Goal: Task Accomplishment & Management: Complete application form

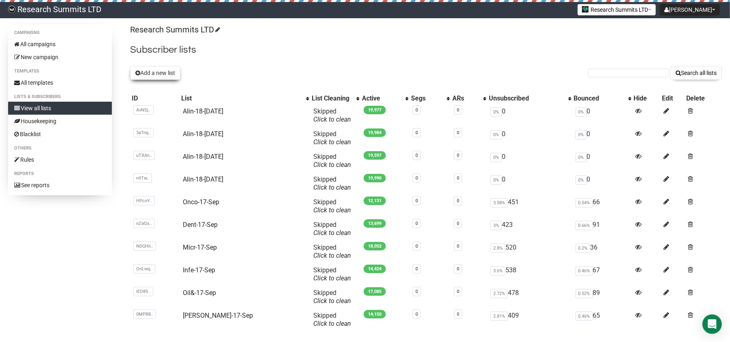
click at [154, 71] on button "Add a new list" at bounding box center [155, 73] width 50 height 14
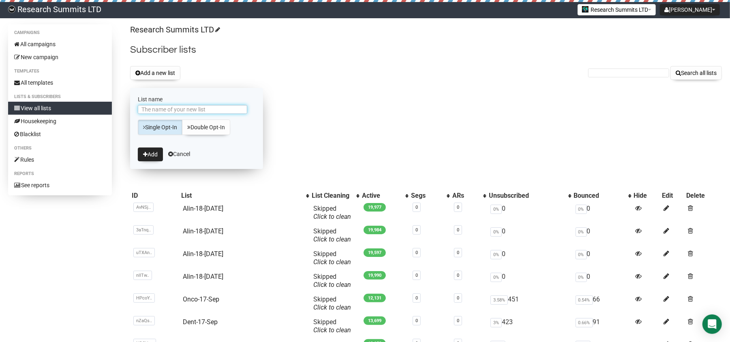
click at [168, 109] on input "List name" at bounding box center [192, 109] width 109 height 9
type input "WH-18-Sep"
click at [148, 158] on button "Add" at bounding box center [150, 155] width 25 height 14
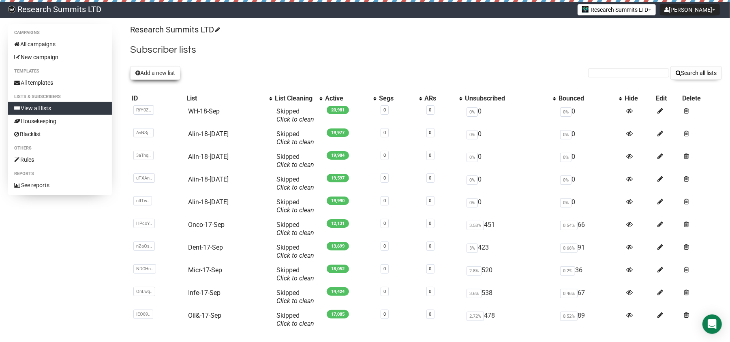
click at [165, 71] on button "Add a new list" at bounding box center [155, 73] width 50 height 14
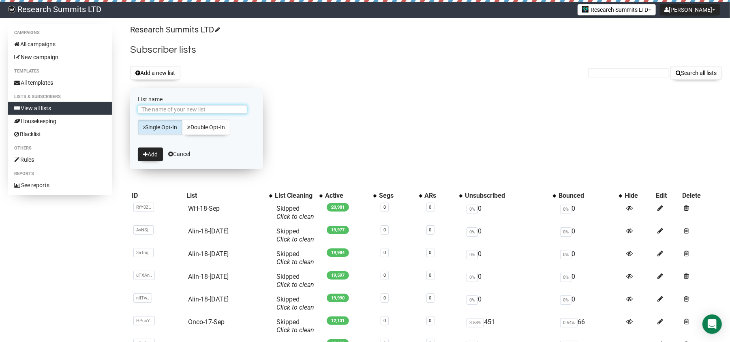
click at [204, 113] on input "List name" at bounding box center [192, 109] width 109 height 9
click at [156, 108] on input "Nutr-9-Sep" at bounding box center [192, 109] width 109 height 9
type input "Nutr-18-Sep"
click at [146, 159] on button "Add" at bounding box center [150, 155] width 25 height 14
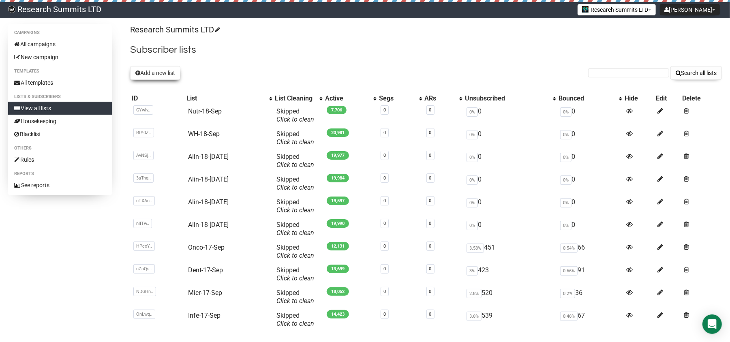
click at [153, 68] on button "Add a new list" at bounding box center [155, 73] width 50 height 14
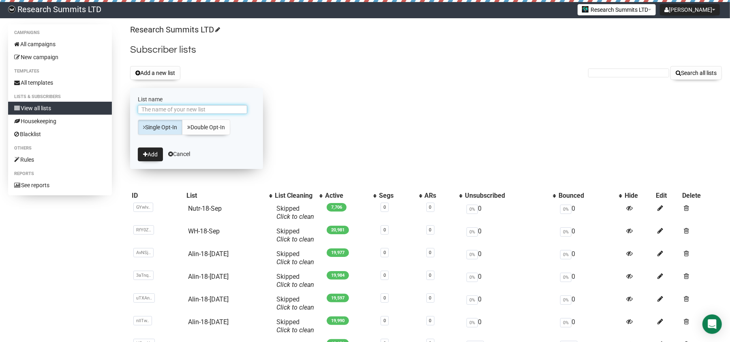
click at [182, 107] on input "List name" at bounding box center [192, 109] width 109 height 9
click at [156, 109] on input "Nurs-9-Sep" at bounding box center [192, 109] width 109 height 9
type input "Nurs-18-Sep"
click at [154, 153] on button "Add" at bounding box center [150, 155] width 25 height 14
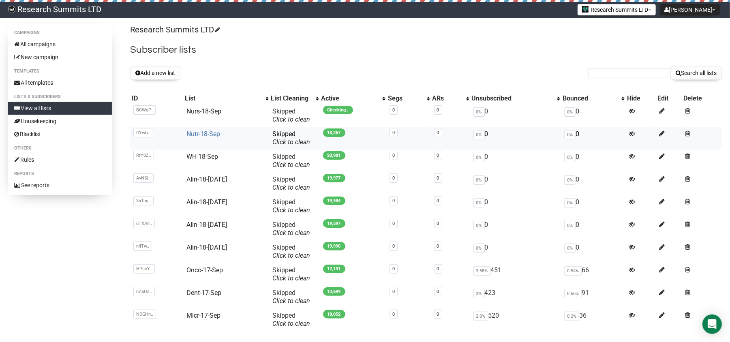
click at [203, 131] on link "Nutr-18-Sep" at bounding box center [204, 134] width 34 height 8
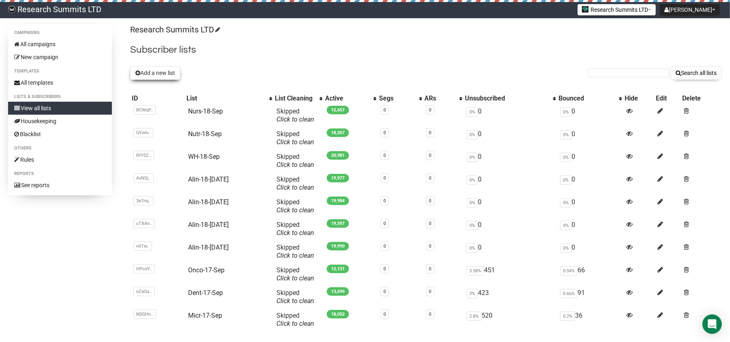
click at [154, 75] on button "Add a new list" at bounding box center [155, 73] width 50 height 14
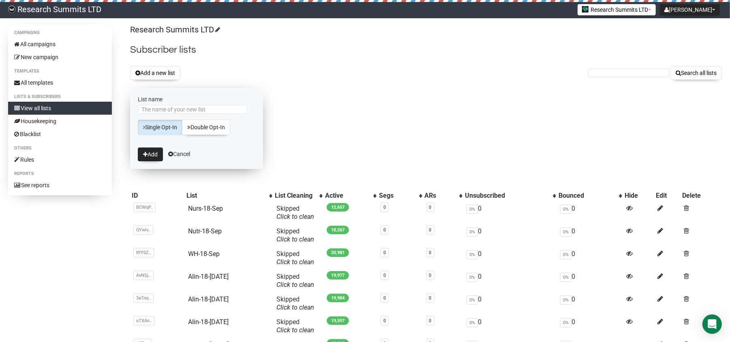
click at [196, 104] on form "List name Single Opt-In Double Opt-In Add Cancel" at bounding box center [196, 128] width 133 height 81
click at [196, 109] on input "List name" at bounding box center [192, 109] width 109 height 9
type input "Endo-18-Sep"
click at [153, 153] on button "Add" at bounding box center [150, 155] width 25 height 14
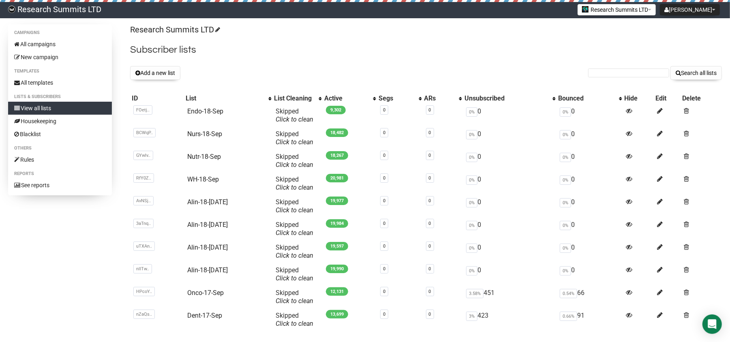
click at [156, 72] on button "Add a new list" at bounding box center [155, 73] width 50 height 14
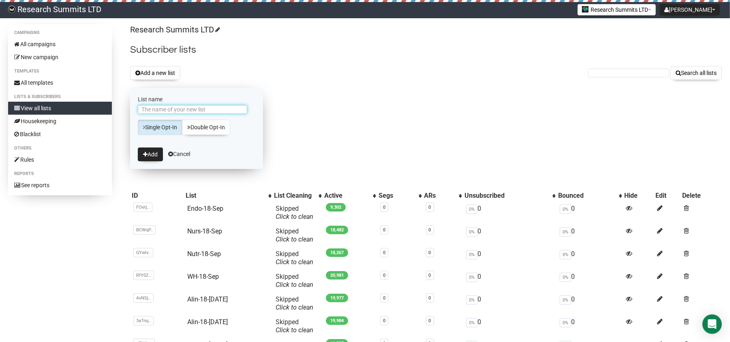
click at [204, 111] on input "List name" at bounding box center [192, 109] width 109 height 9
click at [156, 109] on input "Alze-9-Sep" at bounding box center [192, 109] width 109 height 9
type input "Alze-18-Sep"
click at [148, 154] on button "Add" at bounding box center [150, 155] width 25 height 14
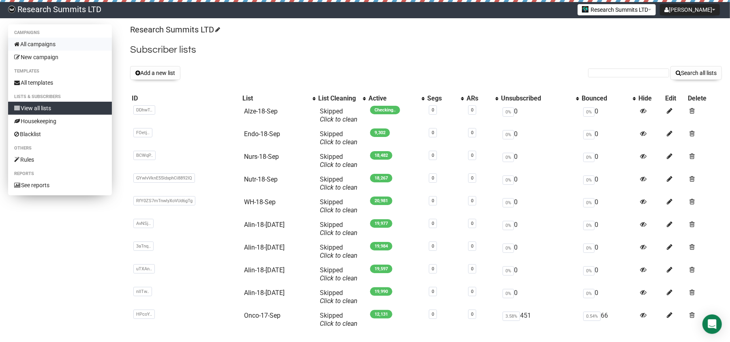
click at [62, 45] on link "All campaigns" at bounding box center [60, 44] width 104 height 13
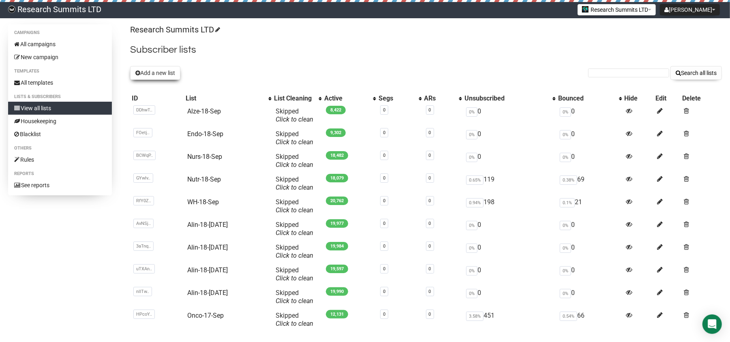
click at [163, 75] on button "Add a new list" at bounding box center [155, 73] width 50 height 14
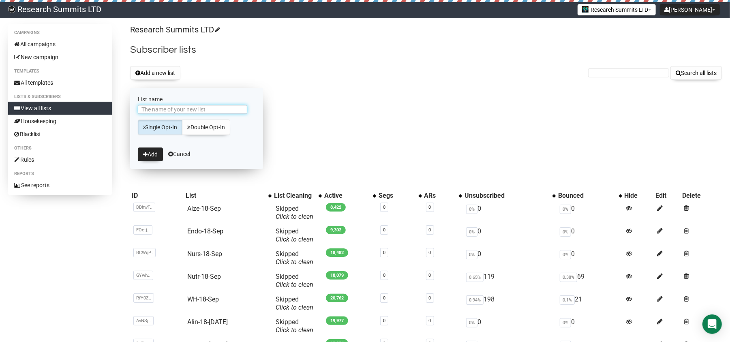
click at [182, 111] on input "List name" at bounding box center [192, 109] width 109 height 9
type input "Card-18-Sep"
click at [151, 155] on button "Add" at bounding box center [150, 155] width 25 height 14
